Goal: Task Accomplishment & Management: Use online tool/utility

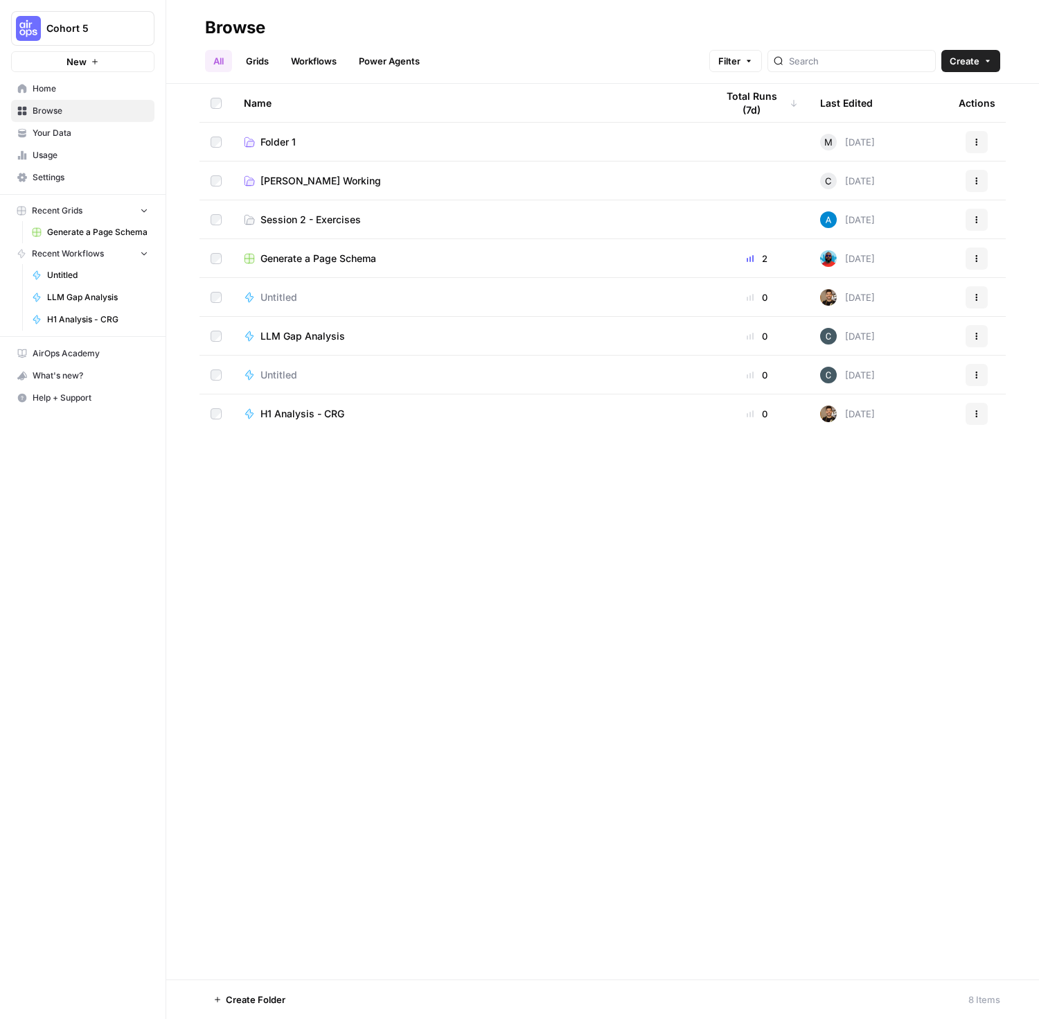
click at [71, 90] on span "Home" at bounding box center [91, 88] width 116 height 12
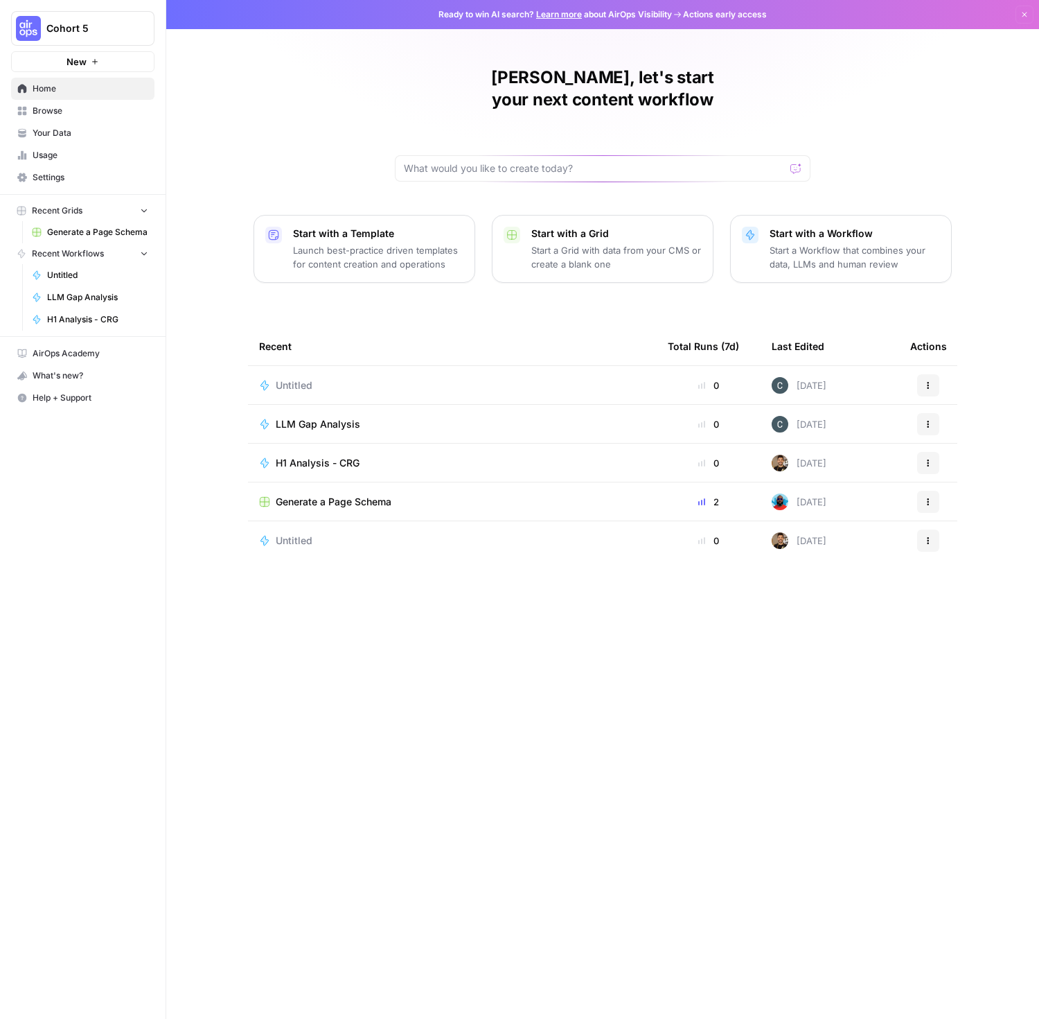
click at [65, 132] on span "Your Data" at bounding box center [91, 133] width 116 height 12
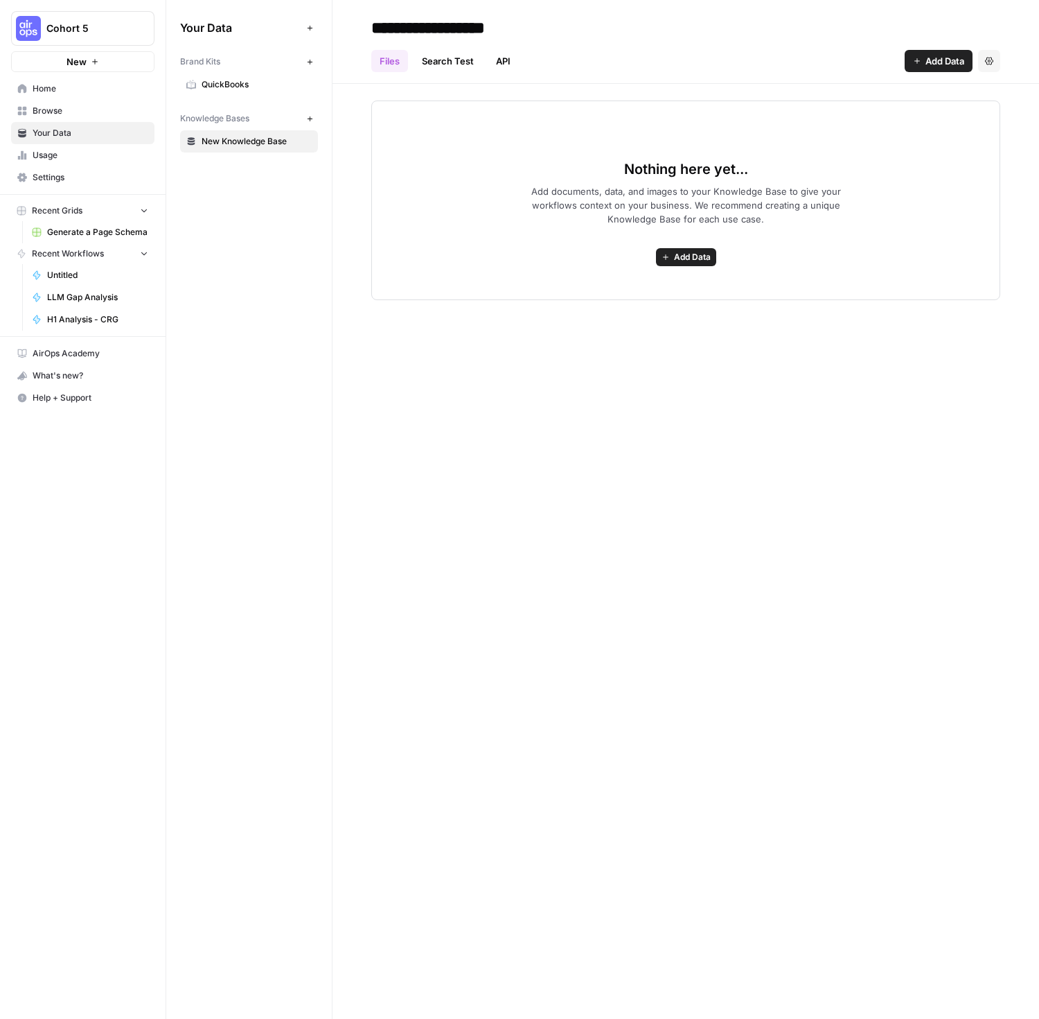
click at [61, 92] on span "Home" at bounding box center [91, 88] width 116 height 12
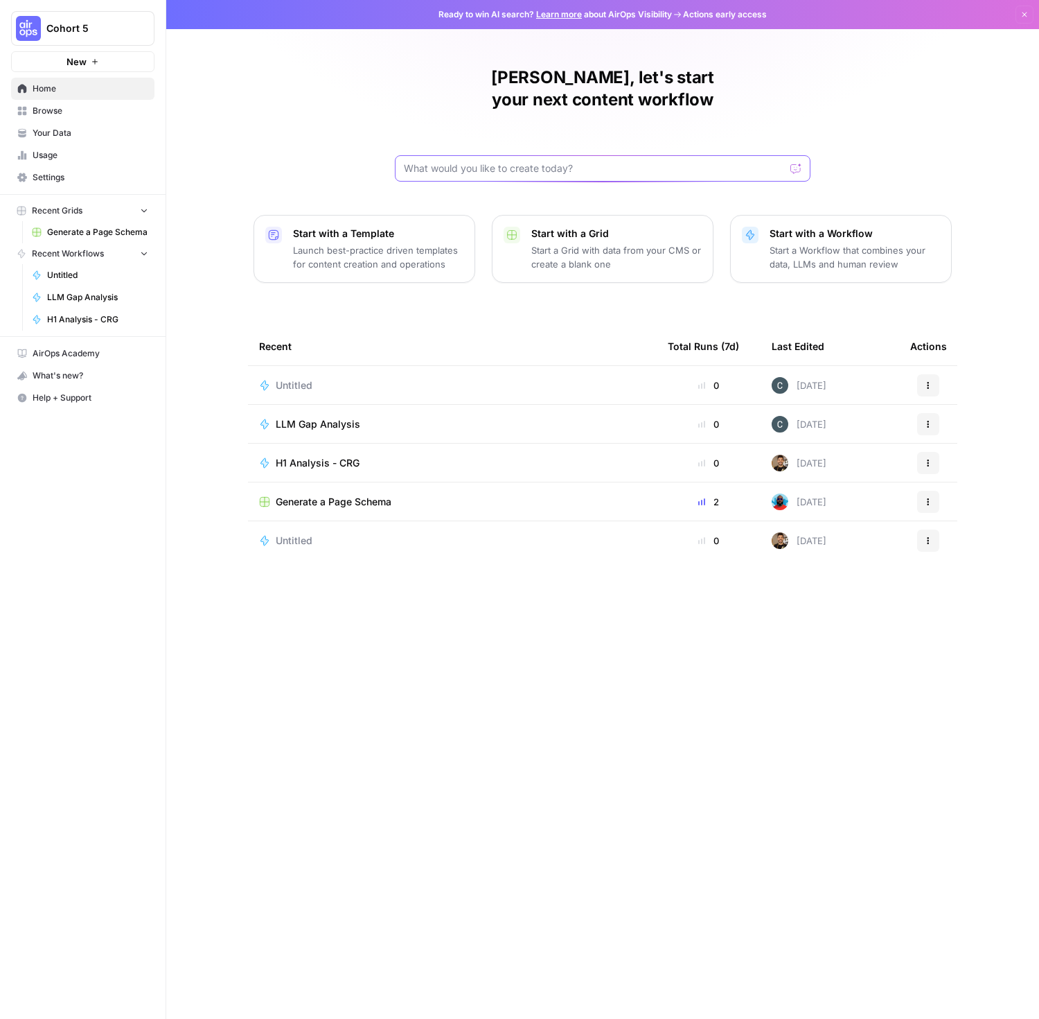
click at [472, 161] on input "text" at bounding box center [594, 168] width 381 height 14
type input "Given a brand kit input, create 5 FAQs that are based on my brand's information…"
click at [796, 165] on icon "submit" at bounding box center [797, 168] width 6 height 7
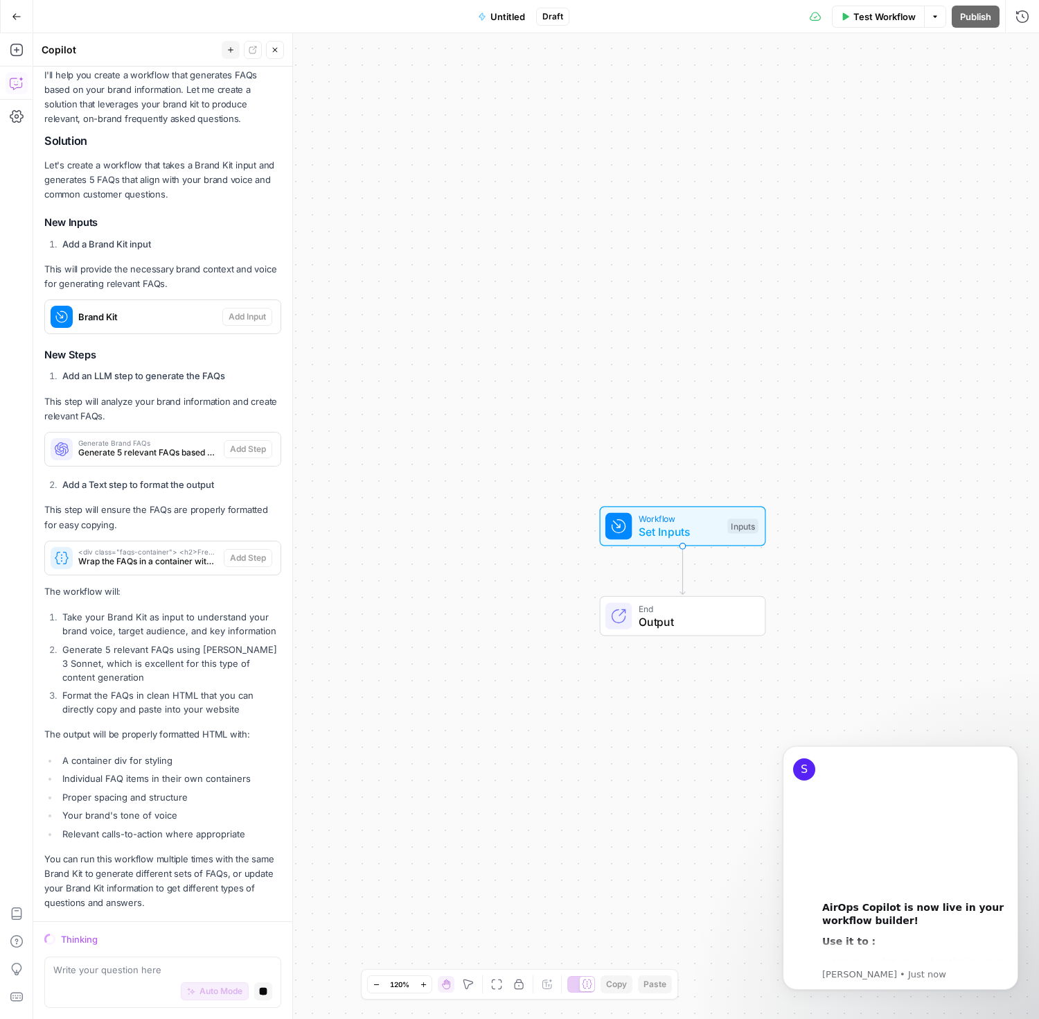
scroll to position [209, 0]
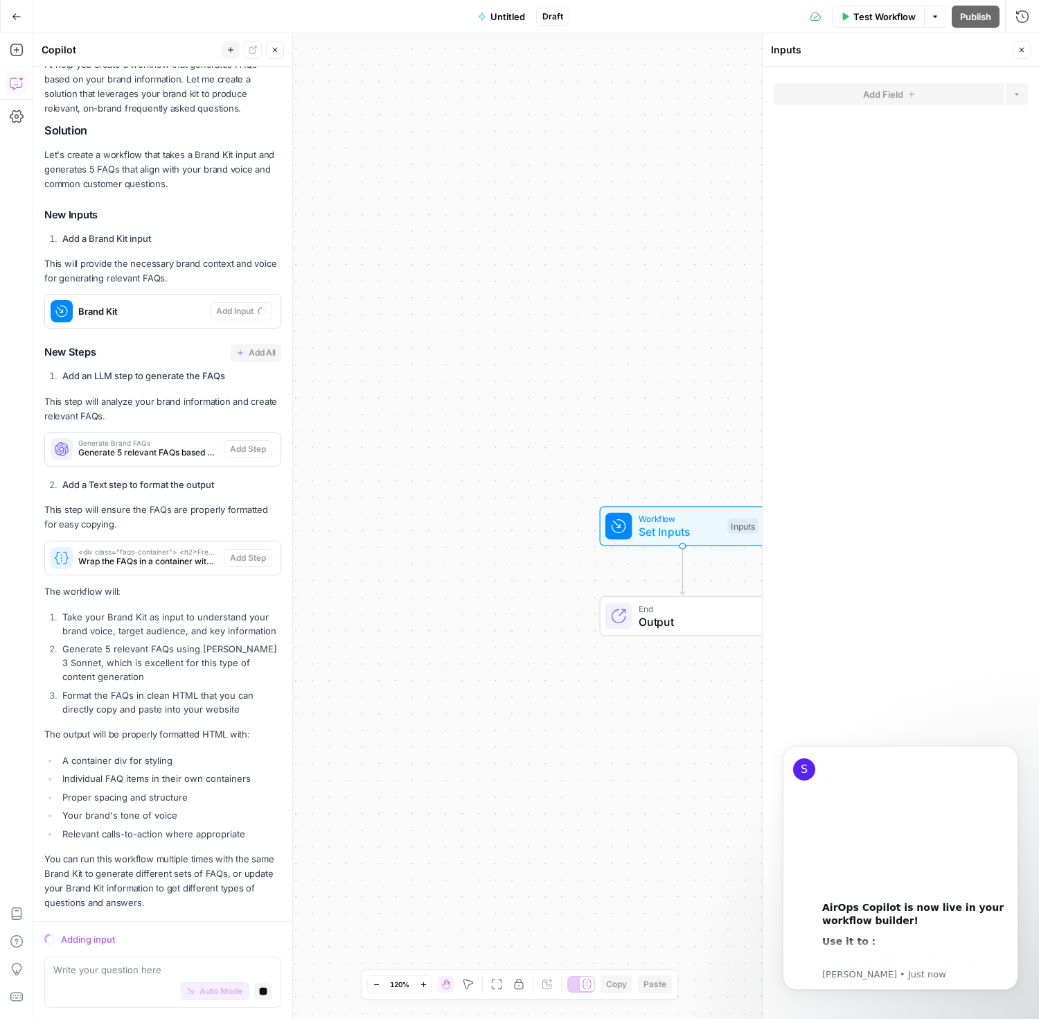
click at [1026, 53] on button "Close" at bounding box center [1022, 50] width 18 height 18
click at [21, 15] on button "Go Back" at bounding box center [16, 16] width 25 height 25
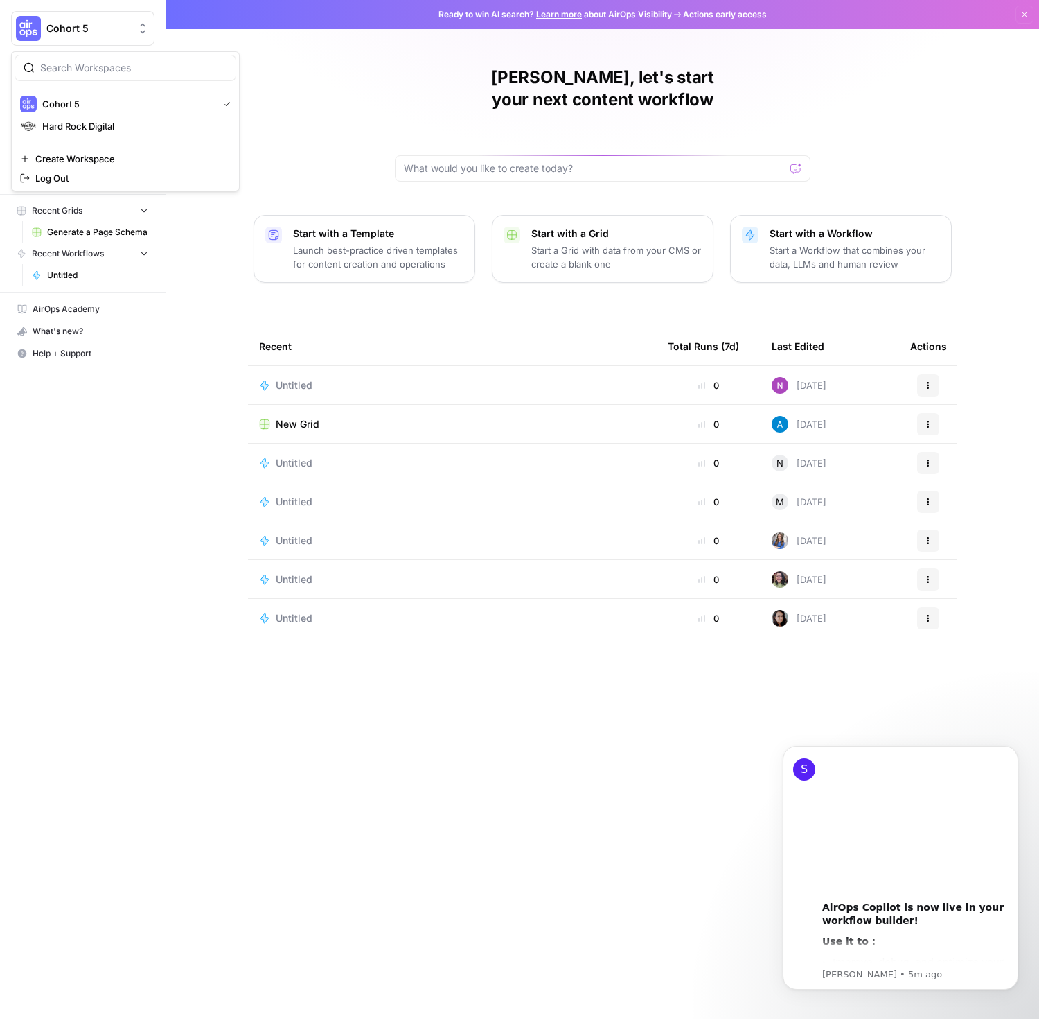
click at [21, 15] on button "Cohort 5" at bounding box center [82, 28] width 143 height 35
click at [371, 107] on div "Nick, let's start your next content workflow Start with a Template Launch best-…" at bounding box center [602, 509] width 873 height 1019
click at [314, 411] on td "New Grid" at bounding box center [452, 424] width 409 height 38
click at [301, 417] on span "New Grid" at bounding box center [298, 424] width 44 height 14
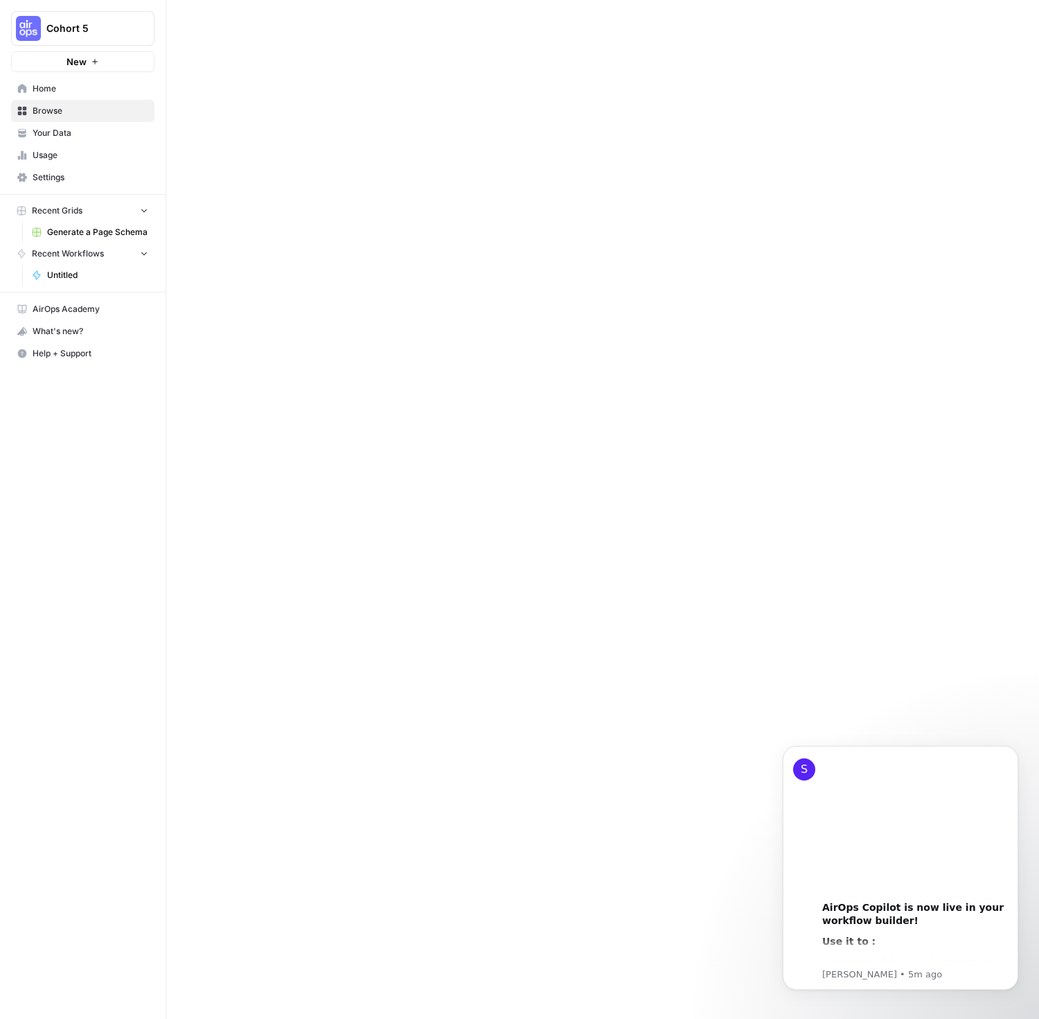
click at [301, 402] on div at bounding box center [602, 509] width 873 height 1019
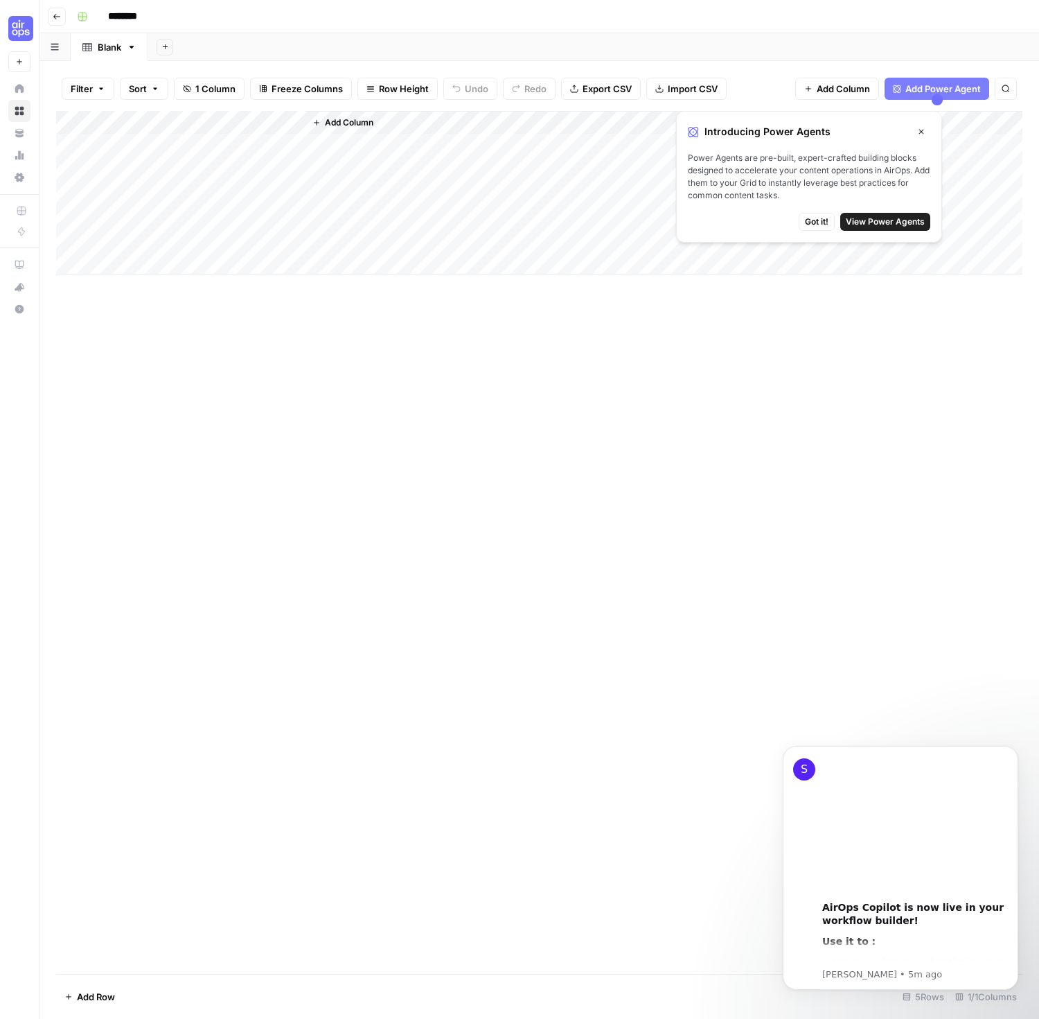
click at [288, 387] on div "Add Column" at bounding box center [539, 542] width 967 height 863
click at [123, 20] on input "********" at bounding box center [141, 17] width 78 height 22
click at [179, 21] on input "********" at bounding box center [141, 17] width 78 height 22
click at [141, 16] on input "********" at bounding box center [141, 17] width 78 height 22
click at [94, 16] on div "********" at bounding box center [548, 17] width 954 height 22
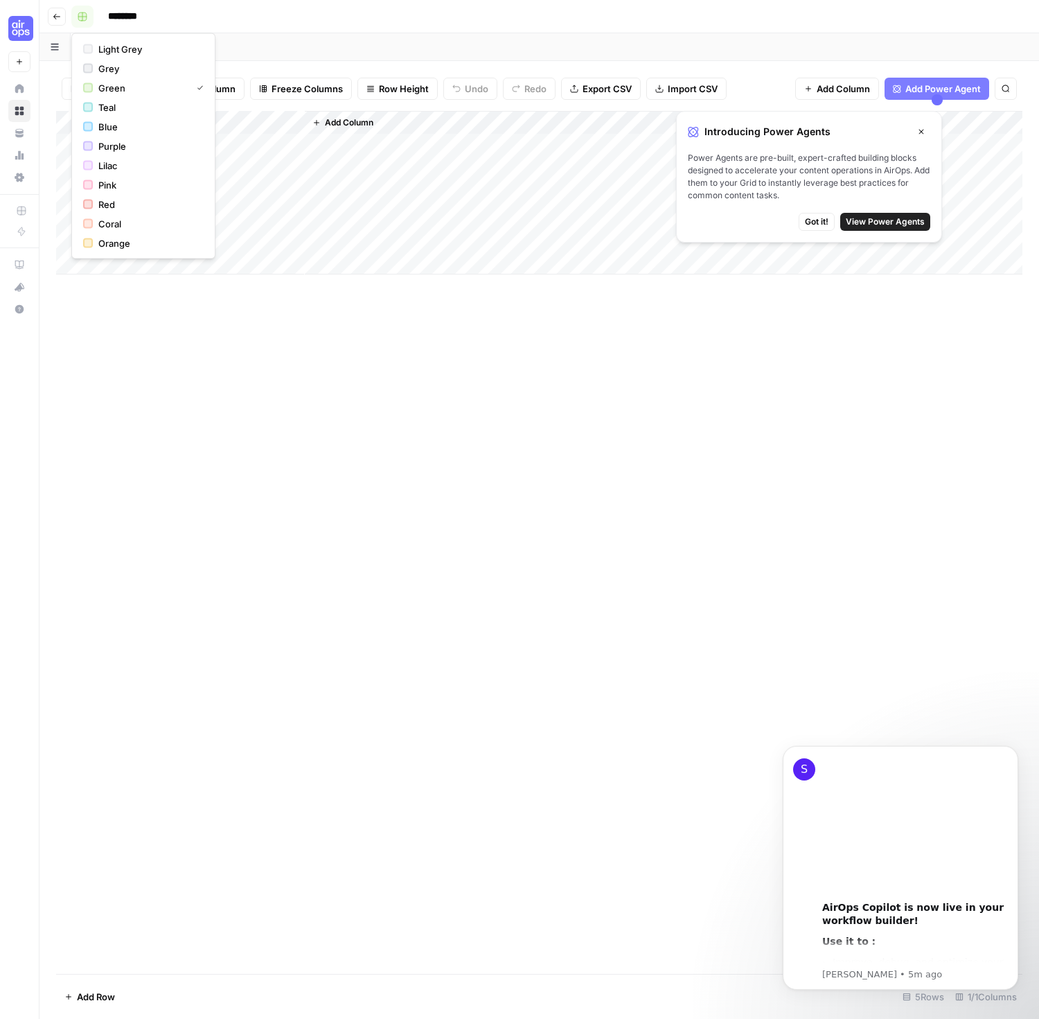
click at [89, 16] on button "button" at bounding box center [82, 17] width 22 height 22
click at [122, 167] on span "Lilac" at bounding box center [148, 166] width 100 height 14
click at [164, 247] on div "Add Column" at bounding box center [539, 193] width 967 height 164
click at [244, 342] on div "Add Column" at bounding box center [539, 542] width 967 height 863
click at [920, 130] on icon "button" at bounding box center [921, 131] width 8 height 8
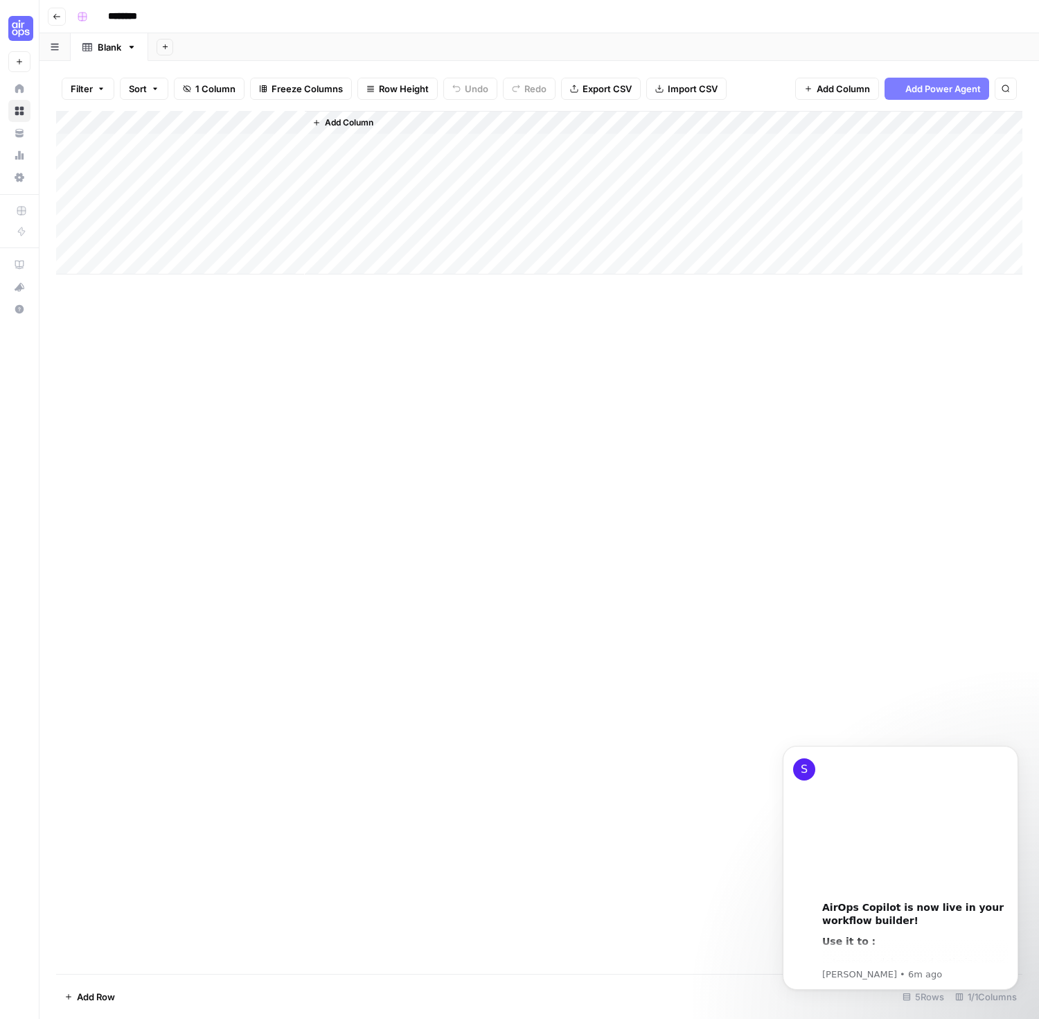
click at [632, 371] on div "Add Column" at bounding box center [539, 542] width 967 height 863
drag, startPoint x: 349, startPoint y: 389, endPoint x: 227, endPoint y: 222, distance: 206.2
click at [349, 389] on div "Add Column" at bounding box center [539, 542] width 967 height 863
click at [168, 142] on div "Add Column" at bounding box center [539, 193] width 967 height 164
type textarea "*"
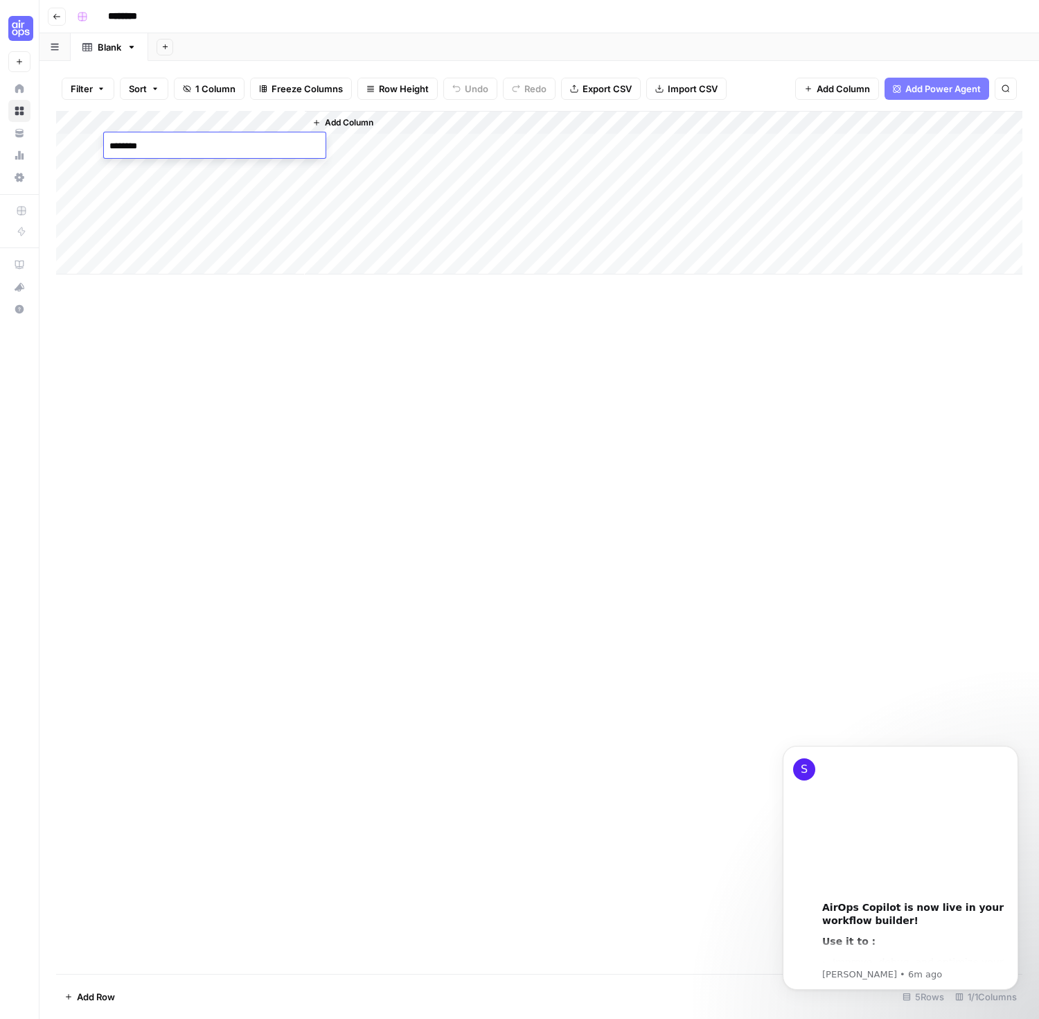
type textarea "*********"
click at [255, 337] on div "Add Column" at bounding box center [539, 542] width 967 height 863
click at [238, 147] on div "Add Column" at bounding box center [539, 193] width 967 height 164
click at [360, 120] on span "Add Column" at bounding box center [349, 122] width 49 height 12
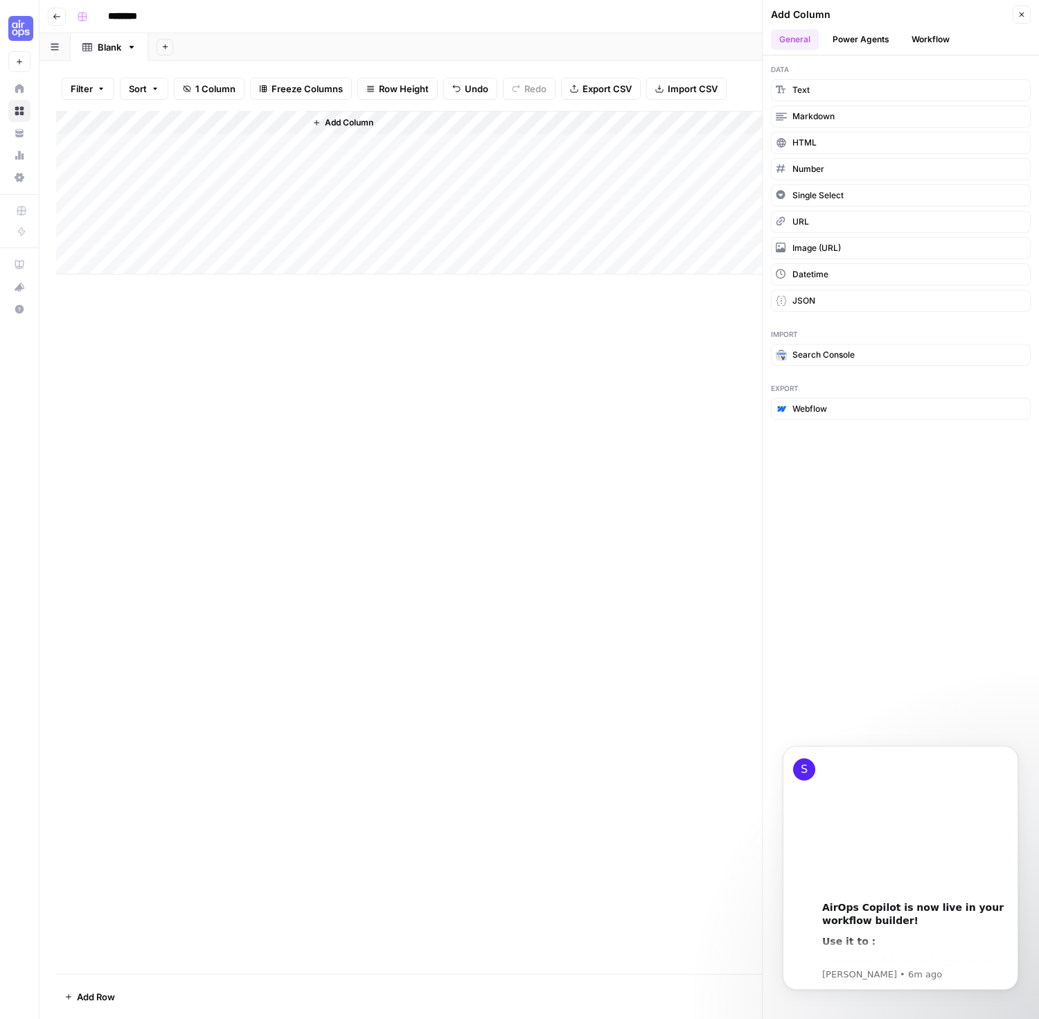
click at [861, 43] on button "Power Agents" at bounding box center [861, 39] width 73 height 21
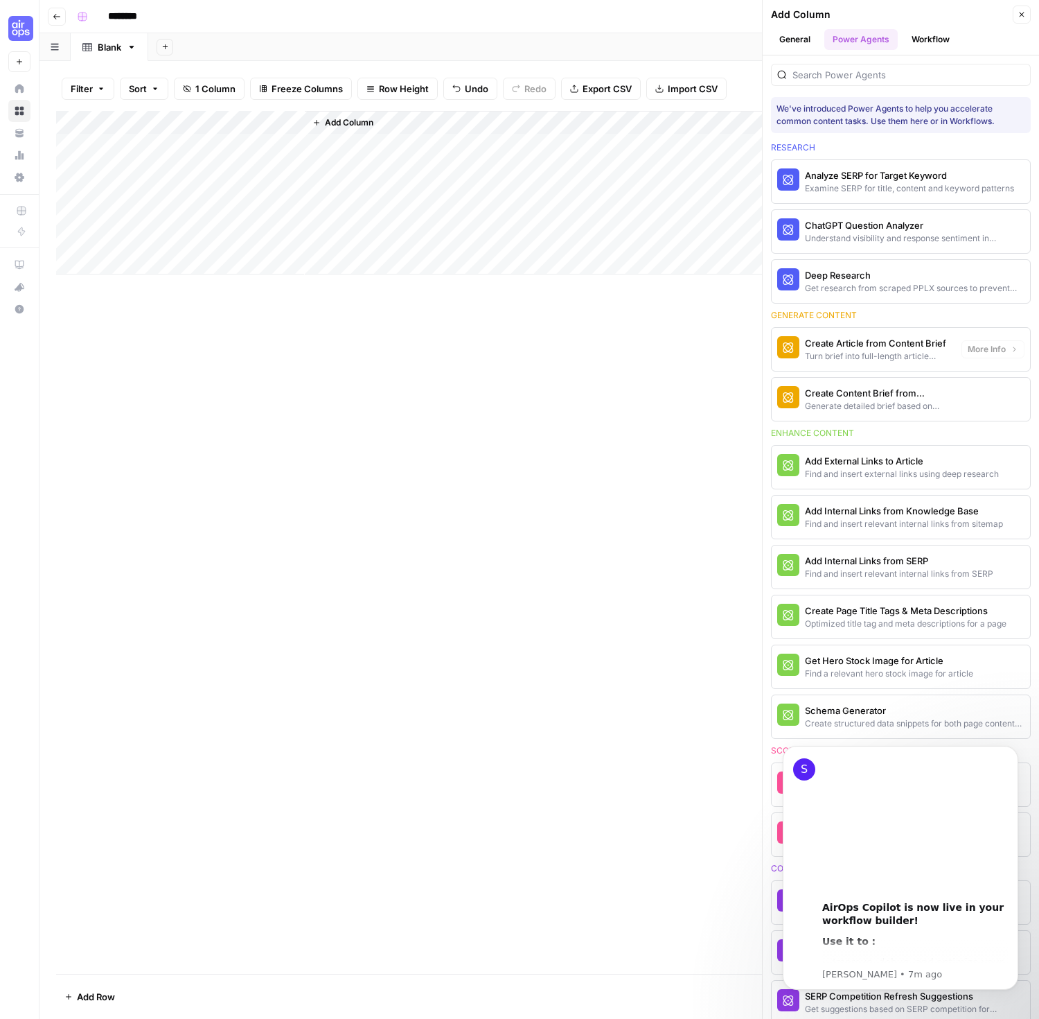
click at [925, 396] on div "Create Content Brief from Keyword" at bounding box center [878, 393] width 146 height 14
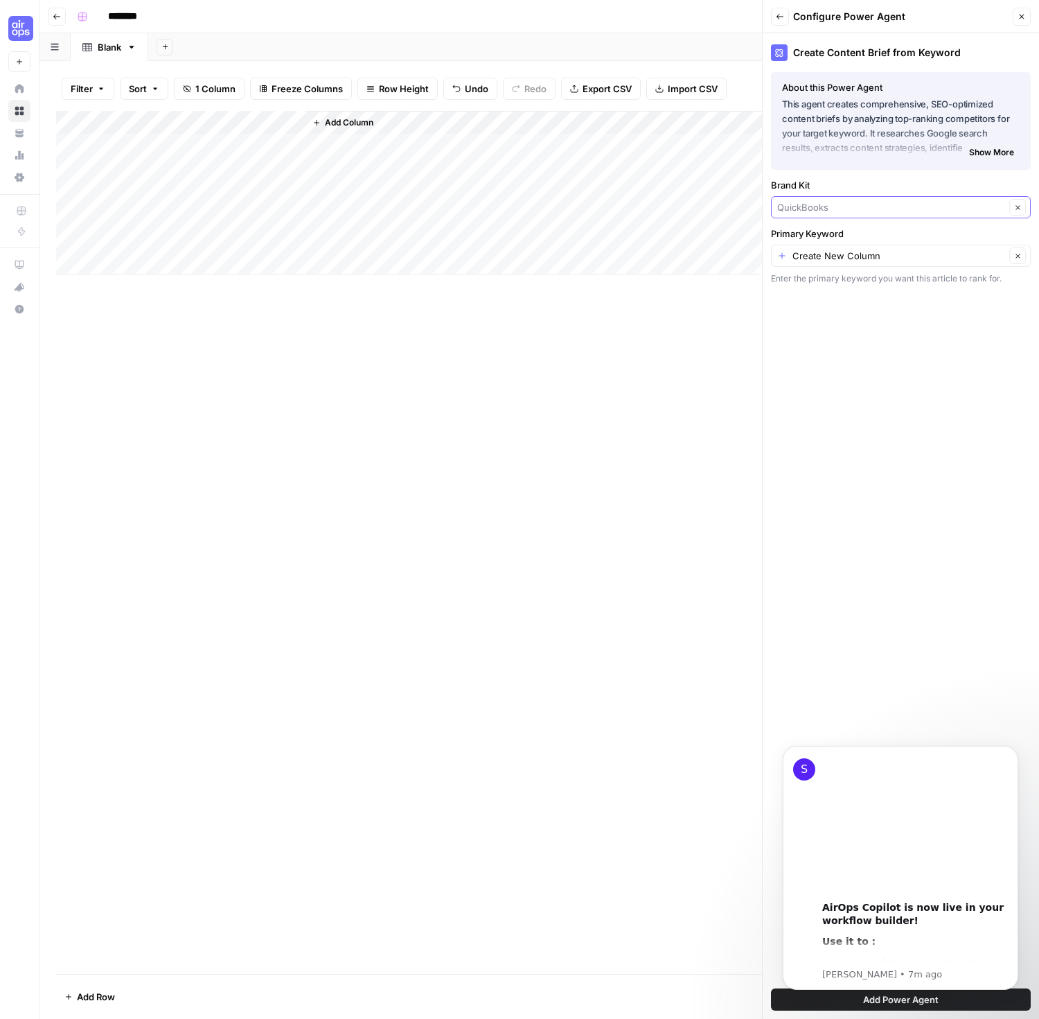
click at [818, 209] on input "Brand Kit" at bounding box center [891, 207] width 228 height 14
click at [825, 235] on span "QuickBooks" at bounding box center [892, 240] width 218 height 14
type input "QuickBooks"
click at [818, 323] on div "Create Content Brief from Keyword About this Power Agent This agent creates com…" at bounding box center [901, 525] width 276 height 985
click at [804, 258] on input "Primary Keyword" at bounding box center [899, 256] width 213 height 14
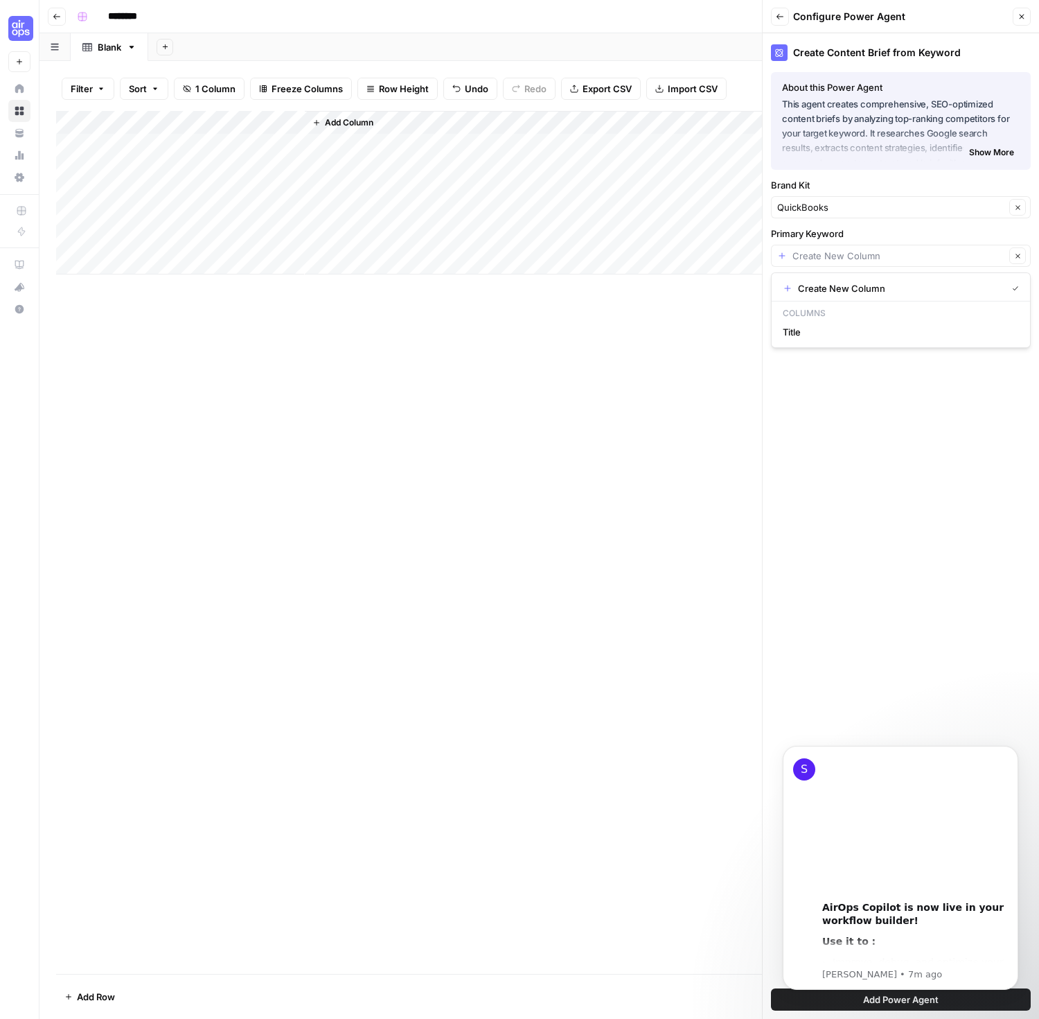
type input "Create New Column"
click at [848, 403] on div "Create Content Brief from Keyword About this Power Agent This agent creates com…" at bounding box center [901, 525] width 276 height 985
click at [834, 259] on input "Primary Keyword" at bounding box center [899, 256] width 213 height 14
type input "Create New Column"
click at [889, 461] on div "Create Content Brief from Keyword About this Power Agent This agent creates com…" at bounding box center [901, 525] width 276 height 985
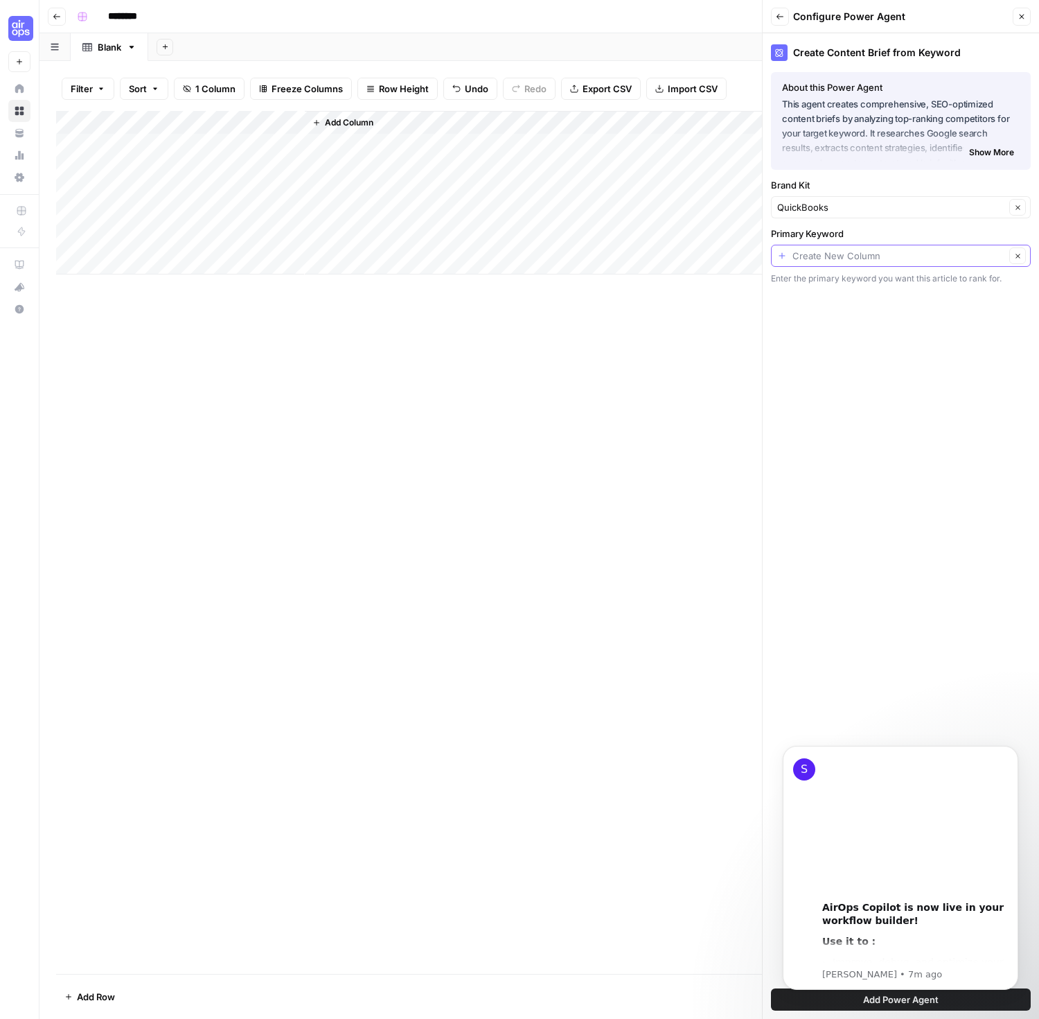
click at [838, 261] on input "Primary Keyword" at bounding box center [899, 256] width 213 height 14
type input "Create New Column"
click at [864, 509] on div "Create Content Brief from Keyword About this Power Agent This agent creates com…" at bounding box center [901, 525] width 276 height 985
click at [942, 239] on label "Primary Keyword" at bounding box center [901, 234] width 260 height 14
click at [942, 249] on input "Create New Column" at bounding box center [899, 256] width 213 height 14
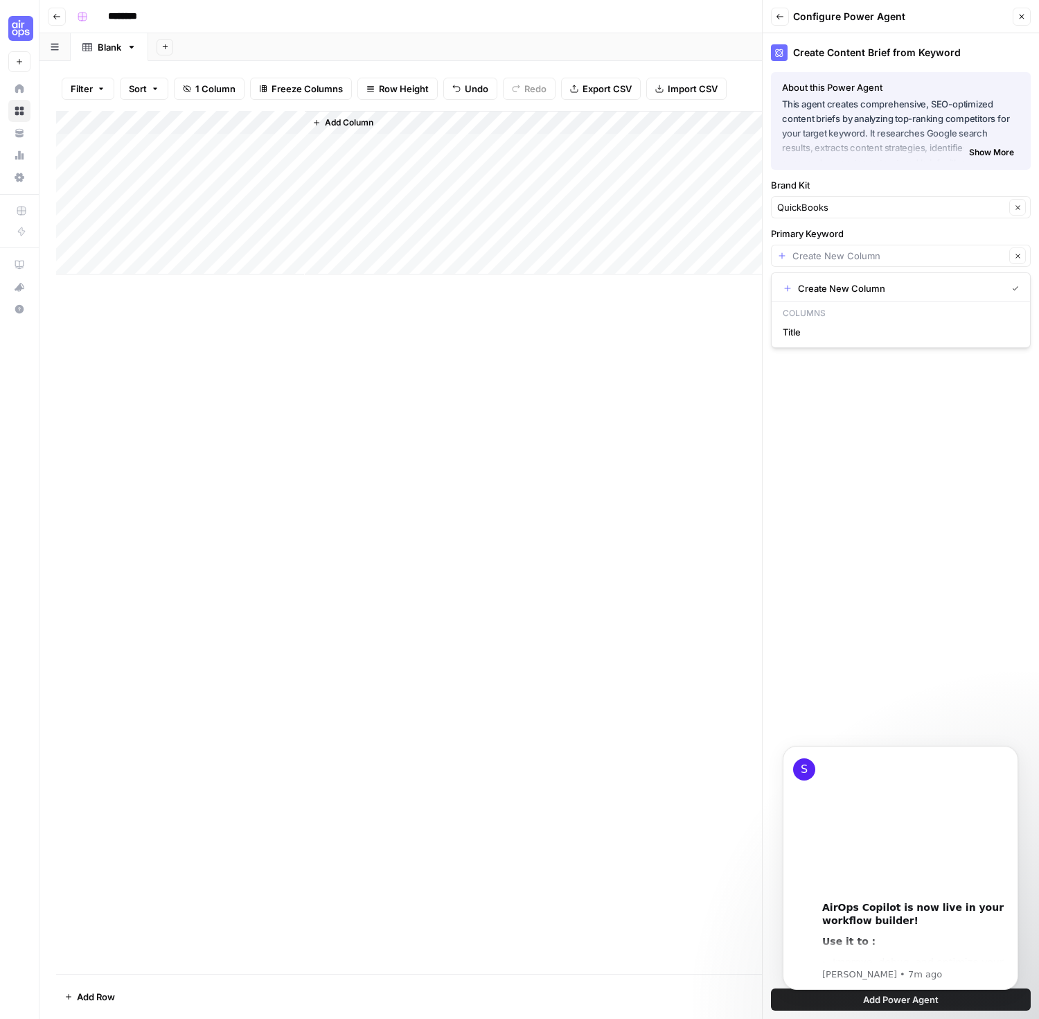
click at [863, 313] on p "Columns" at bounding box center [900, 313] width 247 height 18
click at [821, 328] on span "Title" at bounding box center [898, 332] width 231 height 14
type input "Title"
drag, startPoint x: 830, startPoint y: 313, endPoint x: 825, endPoint y: 297, distance: 16.7
click at [831, 313] on div "Create Content Brief from Keyword About this Power Agent This agent creates com…" at bounding box center [901, 525] width 276 height 985
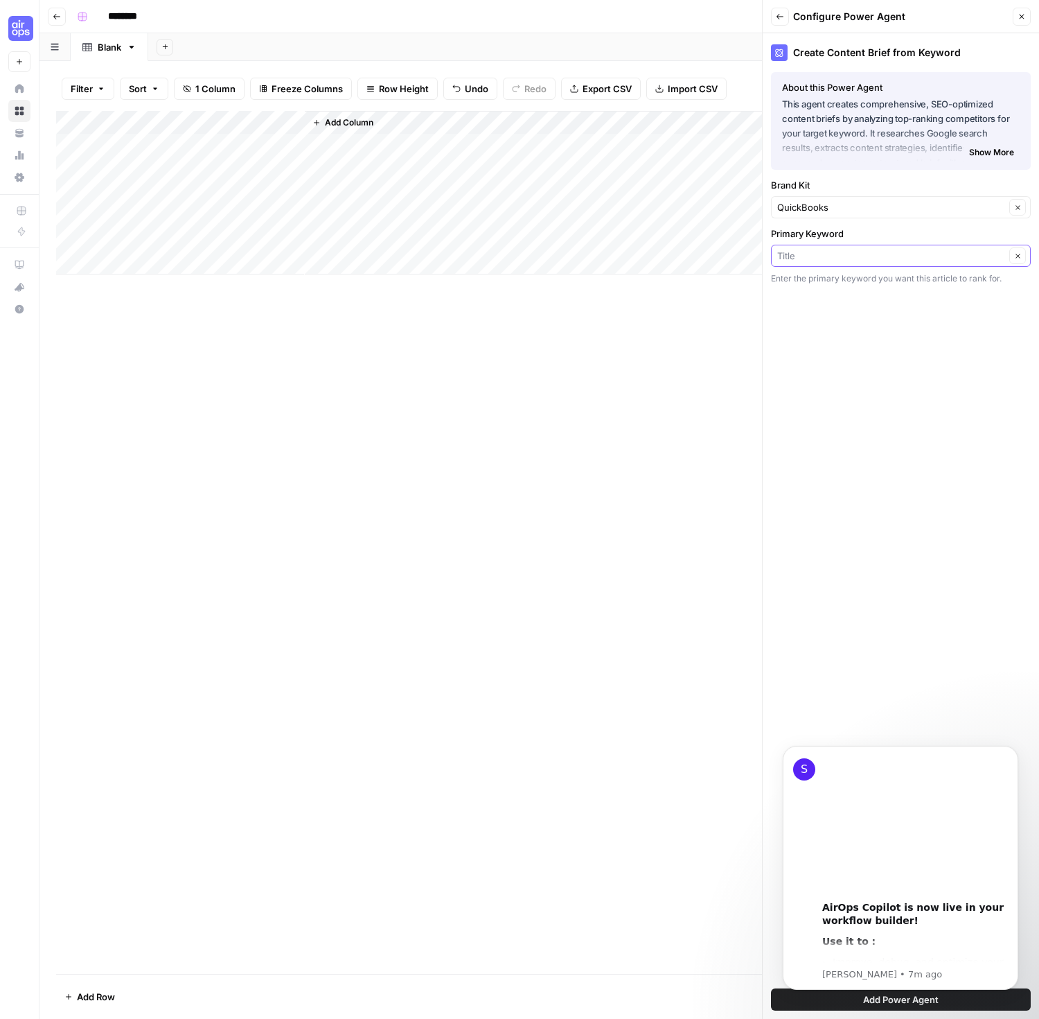
click at [816, 251] on input "Primary Keyword" at bounding box center [891, 256] width 228 height 14
type input "Keyword"
click at [789, 288] on span "↵" at bounding box center [790, 288] width 14 height 14
click at [822, 360] on div "Create Content Brief from Keyword About this Power Agent This agent creates com…" at bounding box center [901, 525] width 276 height 985
click at [920, 995] on body "S 00:00 AirOps Copilot is now live in your workflow builder! Use it to : Improv…" at bounding box center [901, 868] width 266 height 276
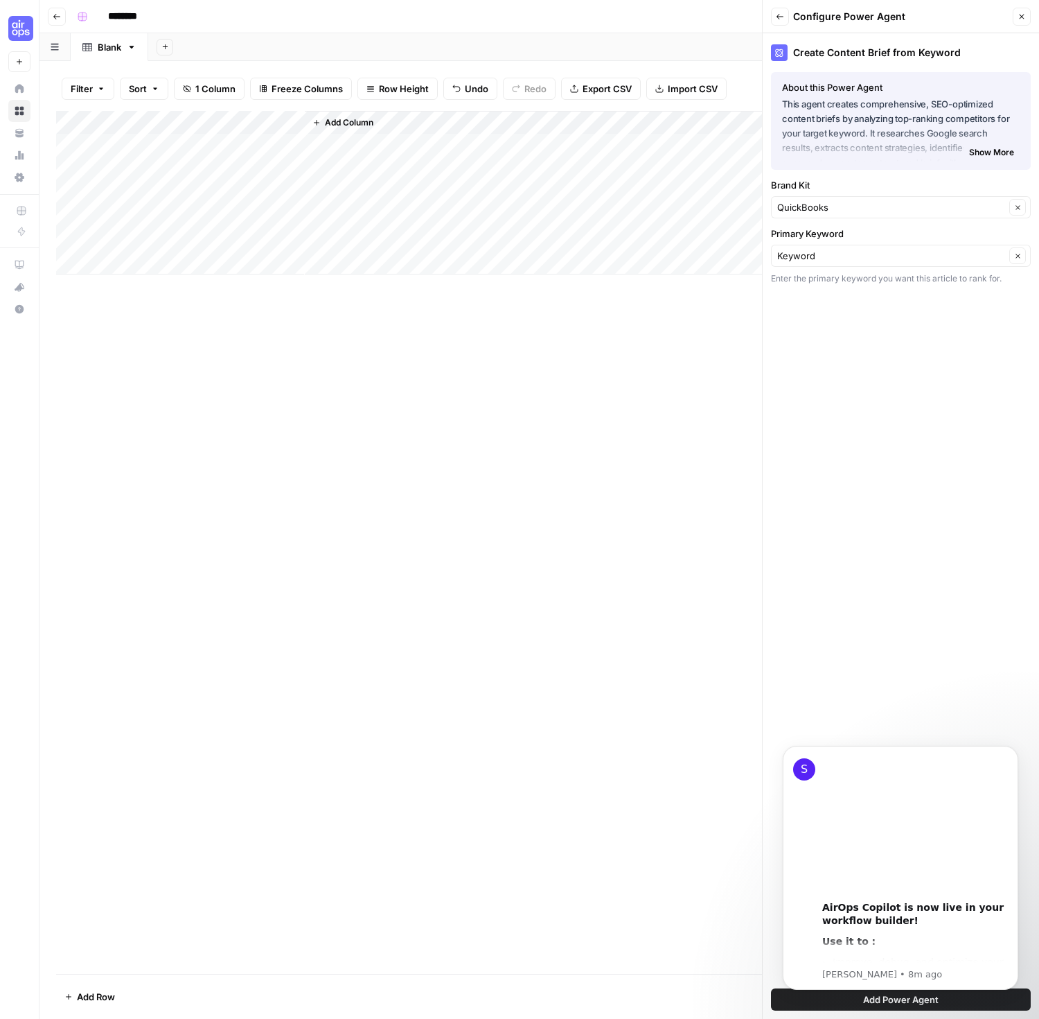
click at [912, 998] on body "S 00:00 AirOps Copilot is now live in your workflow builder! Use it to : Improv…" at bounding box center [901, 868] width 266 height 276
drag, startPoint x: 1013, startPoint y: 750, endPoint x: 1680, endPoint y: 1669, distance: 1135.6
click at [1013, 750] on icon "Dismiss notification" at bounding box center [1014, 749] width 5 height 5
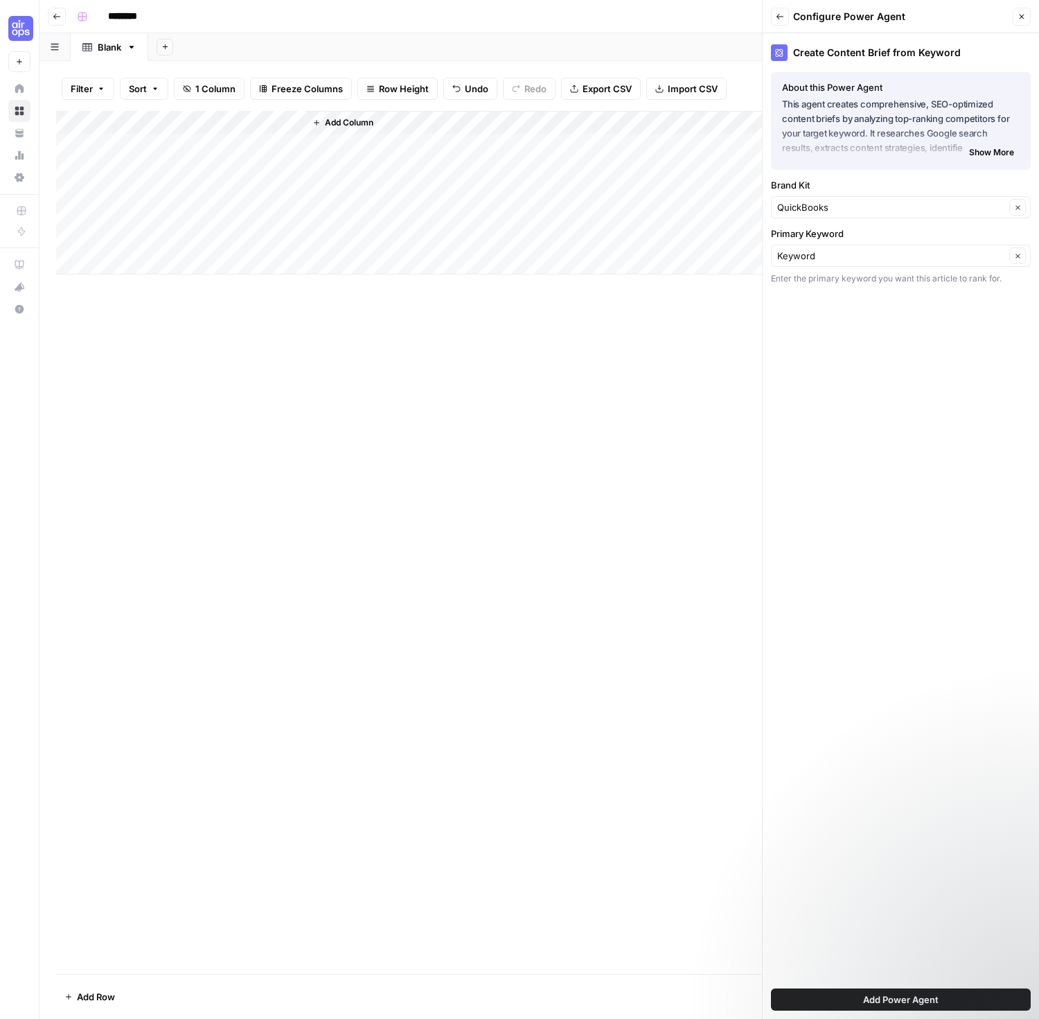
click at [901, 1001] on span "Add Power Agent" at bounding box center [901, 999] width 76 height 14
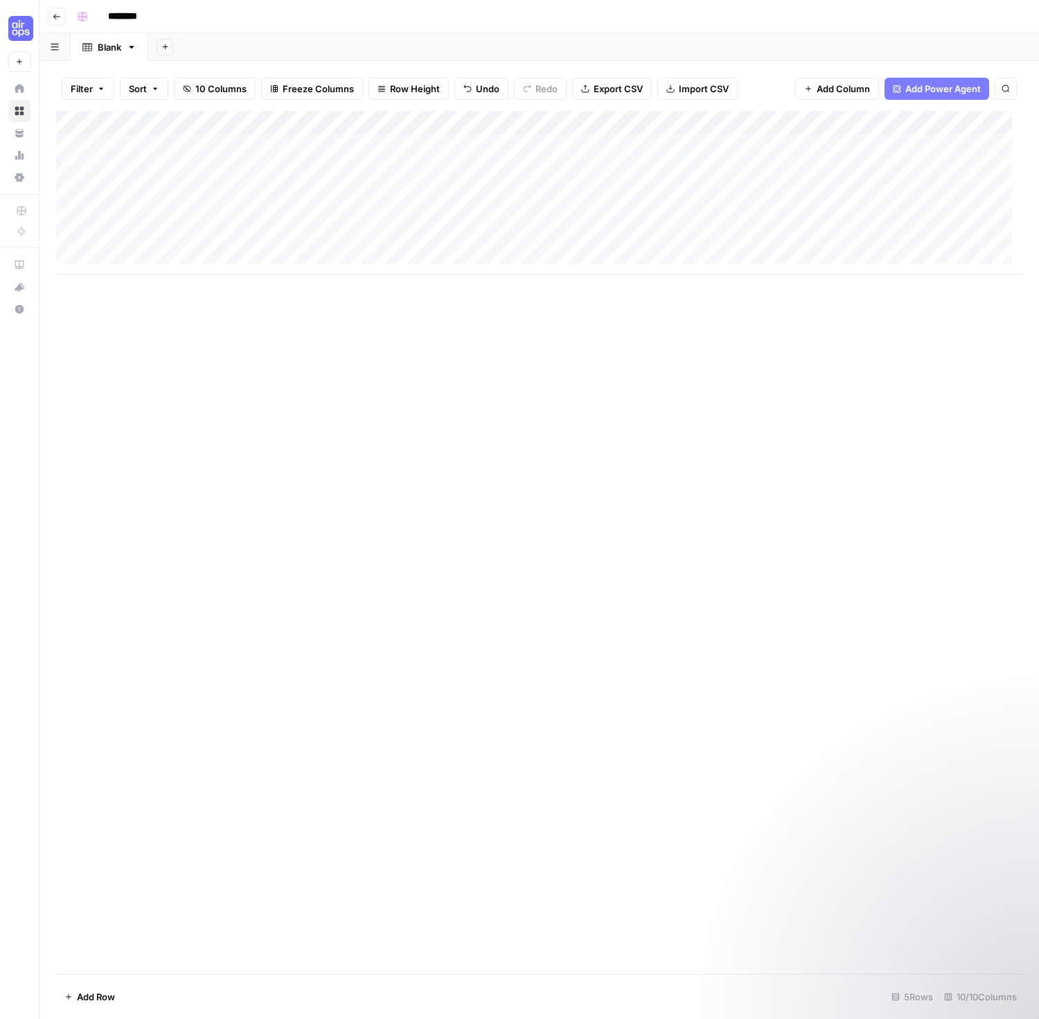
click at [531, 527] on div "Add Column" at bounding box center [539, 542] width 967 height 863
click at [521, 124] on div "Add Column" at bounding box center [539, 193] width 967 height 164
click at [442, 322] on div "Add Column" at bounding box center [539, 542] width 967 height 863
click at [401, 147] on div "Add Column" at bounding box center [539, 193] width 967 height 164
click at [457, 364] on div "Add Column" at bounding box center [539, 542] width 967 height 863
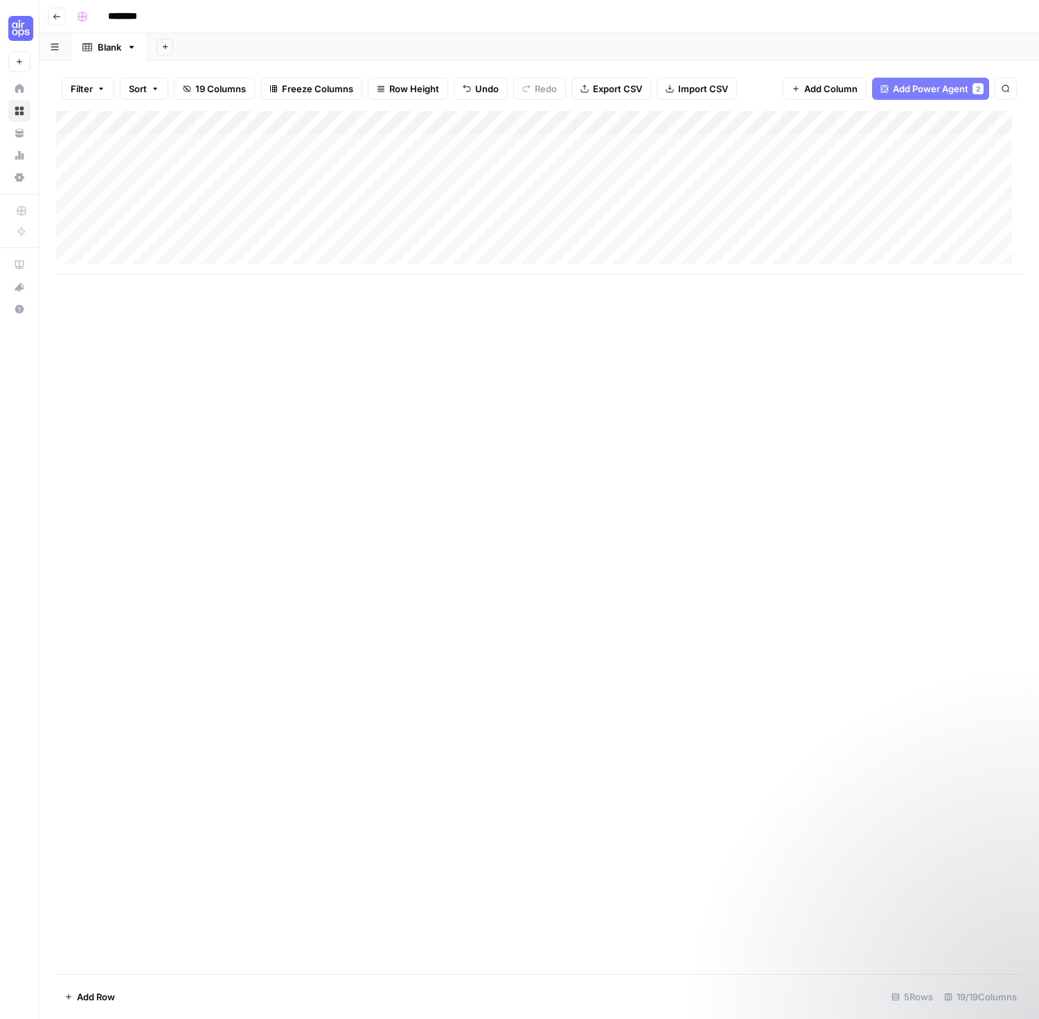
click at [252, 150] on div "Add Column" at bounding box center [539, 193] width 967 height 164
click at [1021, 18] on icon "button" at bounding box center [1022, 16] width 8 height 8
click at [337, 141] on div "Add Column" at bounding box center [539, 193] width 967 height 164
click at [337, 141] on div at bounding box center [309, 145] width 218 height 26
click at [252, 155] on div at bounding box center [309, 145] width 218 height 26
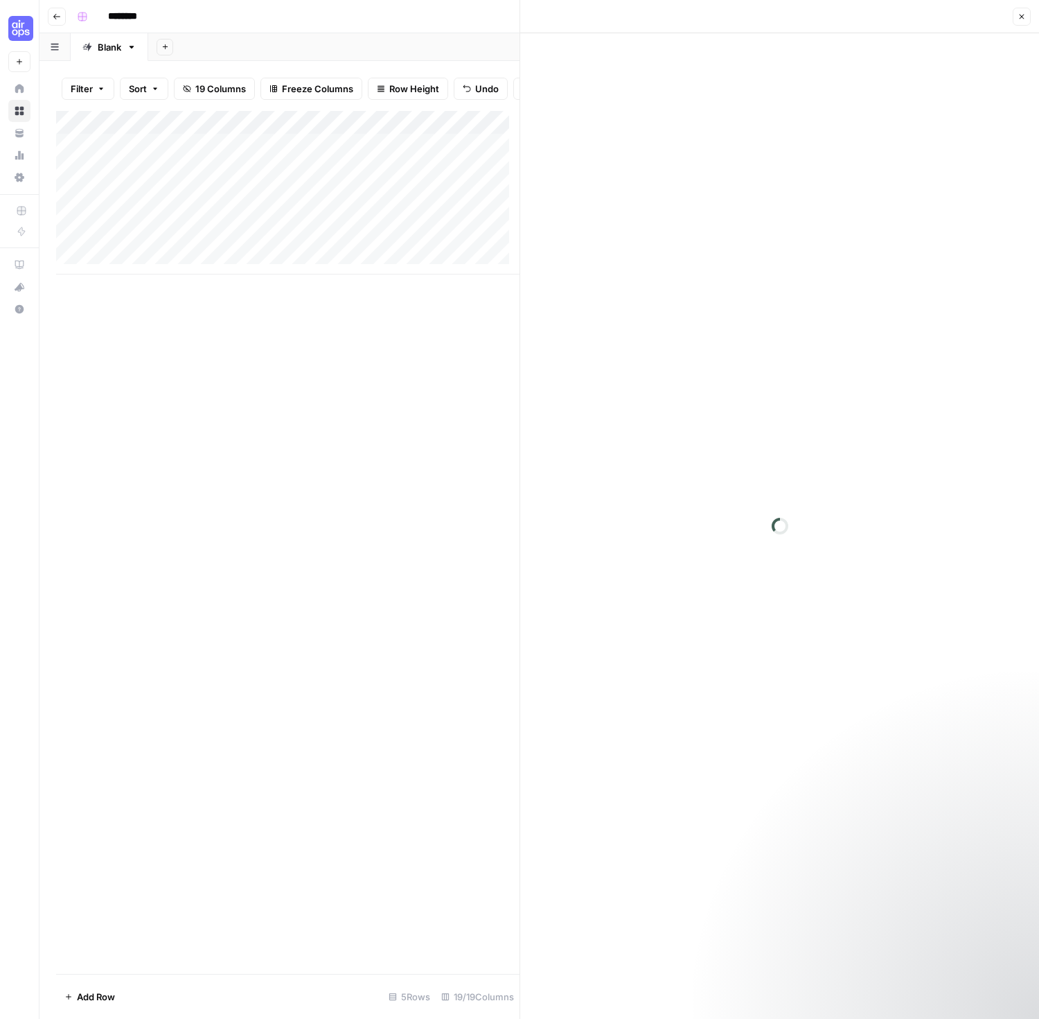
click at [252, 155] on div at bounding box center [309, 145] width 218 height 26
click at [321, 430] on div "Add Column" at bounding box center [288, 542] width 464 height 863
click at [1018, 17] on icon "button" at bounding box center [1022, 16] width 8 height 8
click at [358, 124] on div "Add Column" at bounding box center [539, 193] width 967 height 164
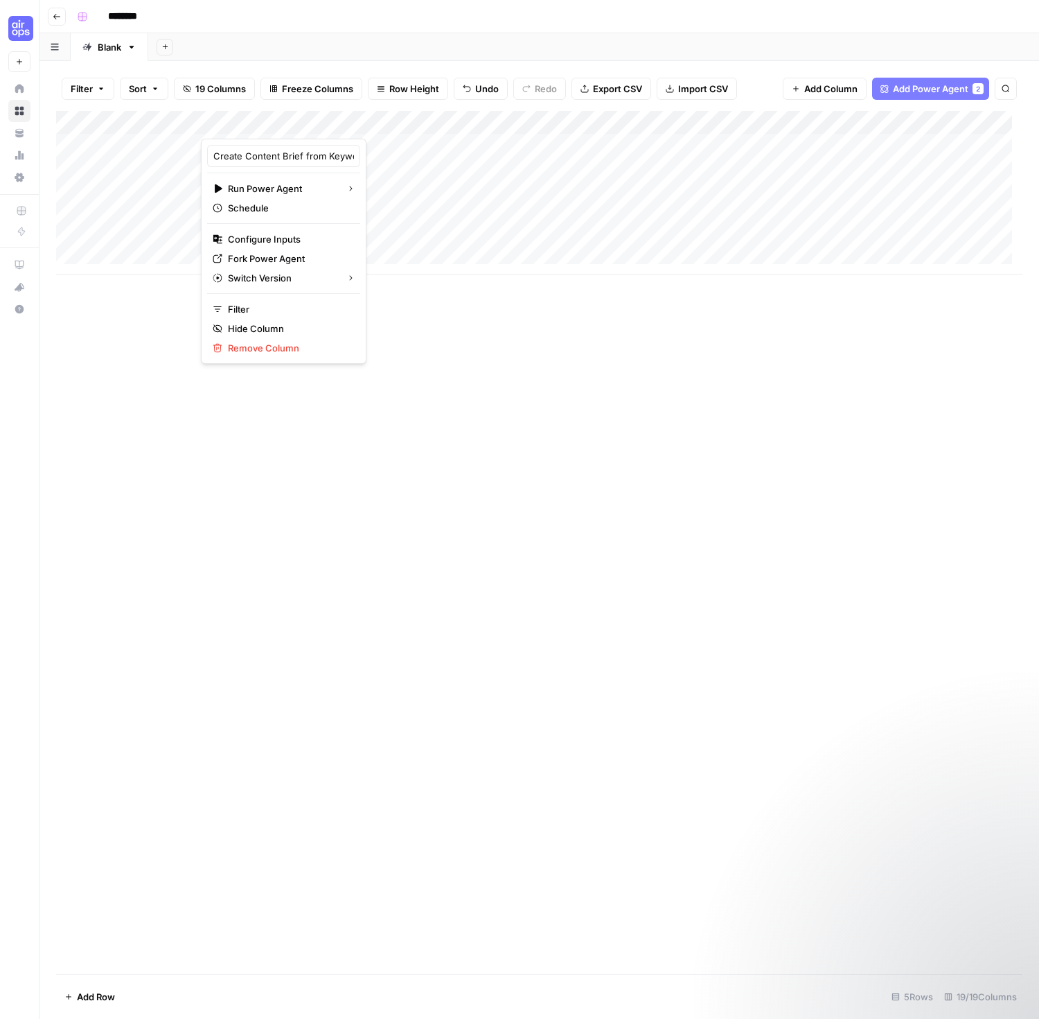
click at [358, 124] on div at bounding box center [309, 125] width 217 height 28
click at [371, 141] on div "Add Column" at bounding box center [539, 193] width 967 height 164
click at [390, 126] on div "Add Column" at bounding box center [539, 193] width 967 height 164
click at [434, 520] on div "Add Column" at bounding box center [539, 542] width 967 height 863
click at [294, 147] on div "Add Column" at bounding box center [539, 542] width 967 height 863
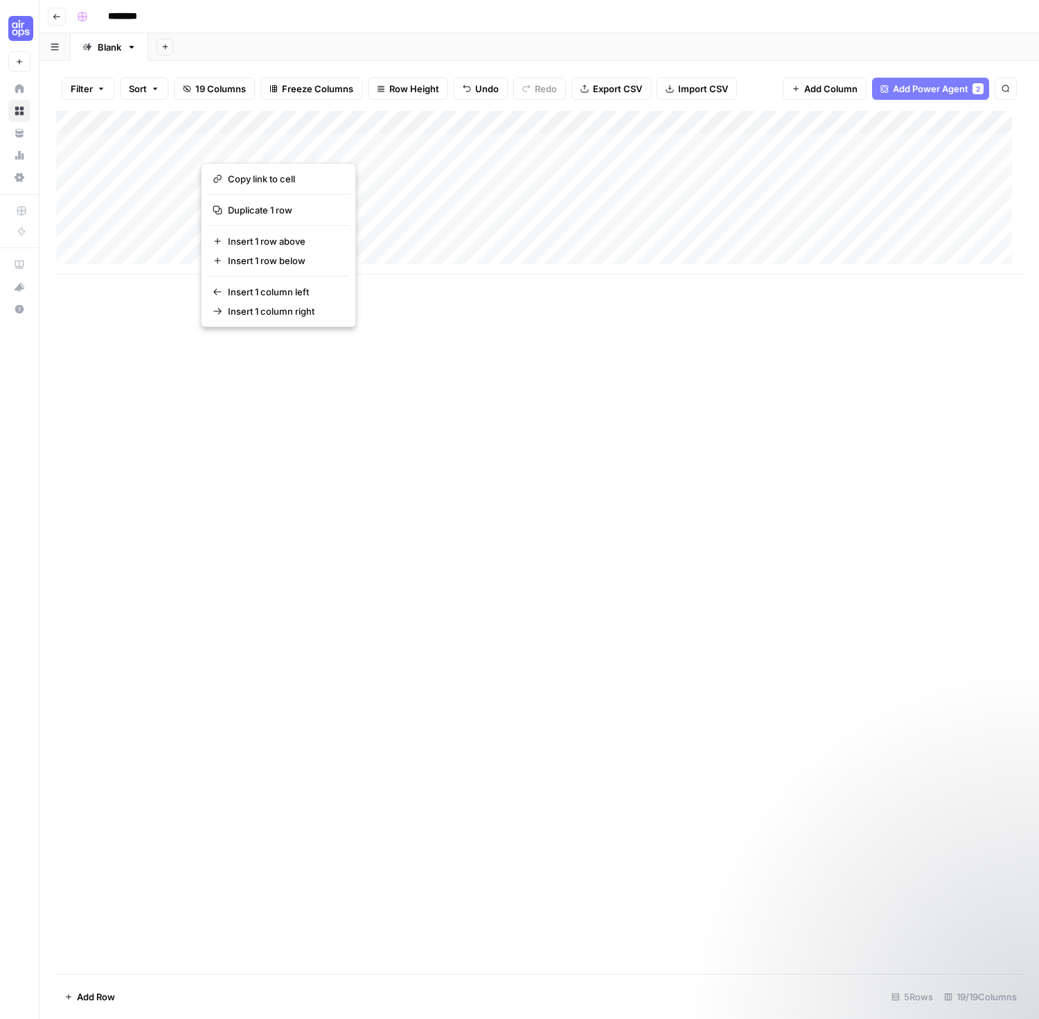
click at [294, 147] on button "button" at bounding box center [309, 145] width 217 height 24
click at [577, 457] on div "Add Column" at bounding box center [539, 542] width 967 height 863
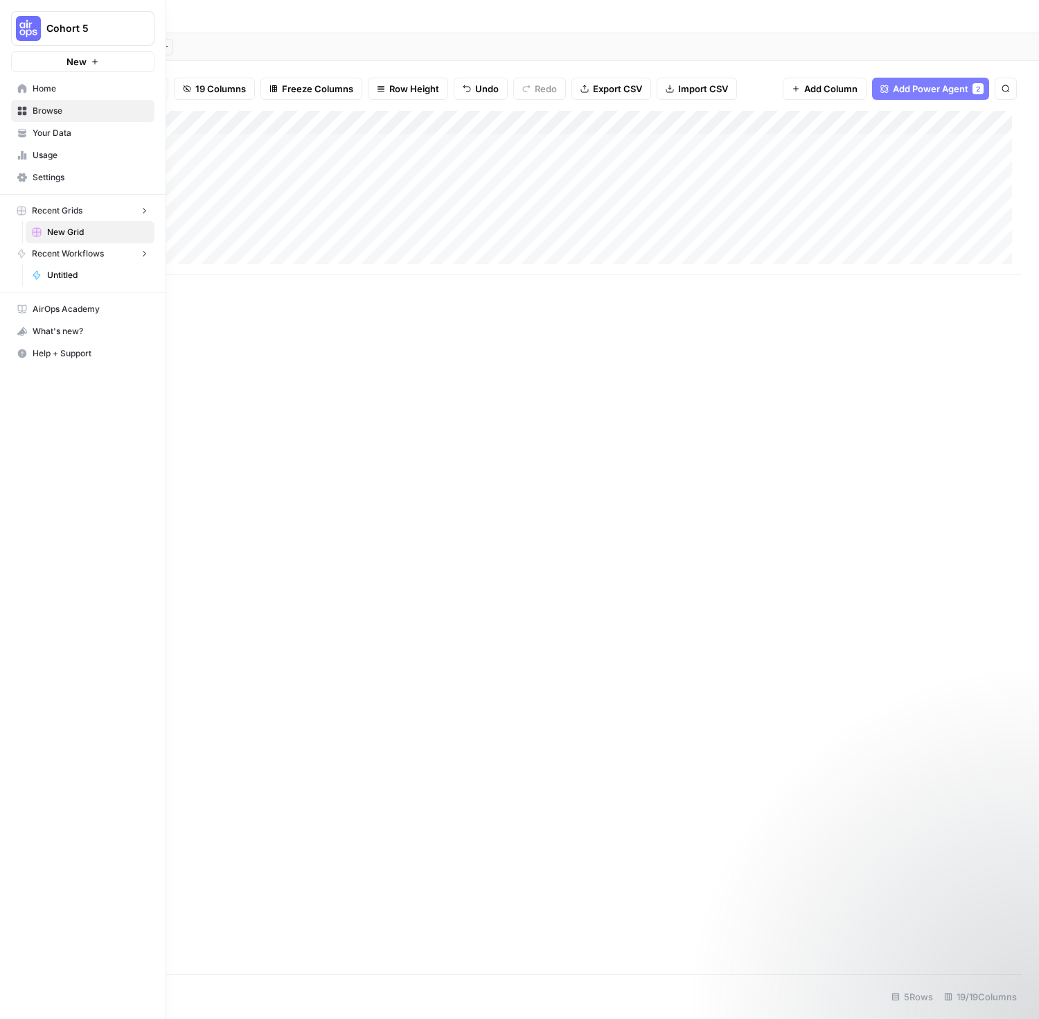
click at [15, 89] on link "Home" at bounding box center [82, 89] width 143 height 22
